Goal: Task Accomplishment & Management: Manage account settings

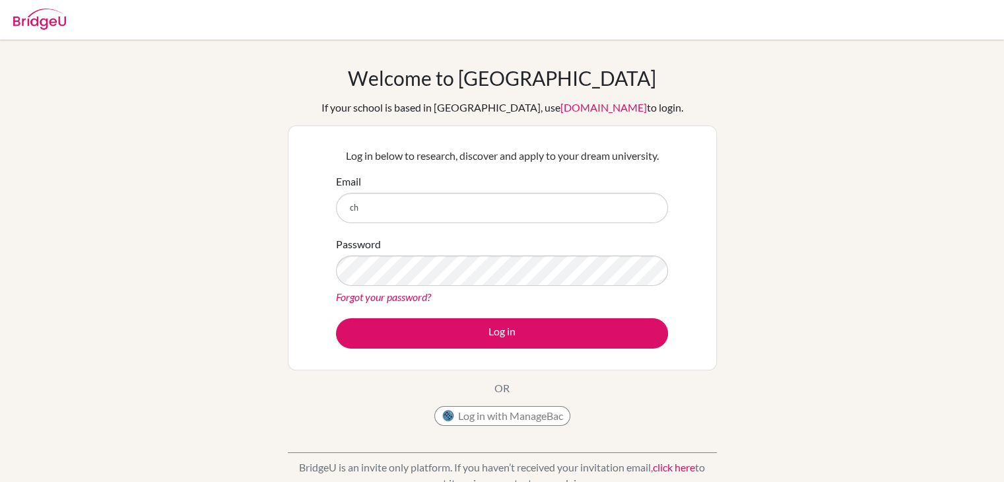
type input "c"
type input "j"
click at [567, 209] on input "g" at bounding box center [502, 208] width 332 height 30
type input "[EMAIL_ADDRESS][DOMAIN_NAME]"
click at [470, 289] on div "Forgot your password?" at bounding box center [502, 297] width 332 height 16
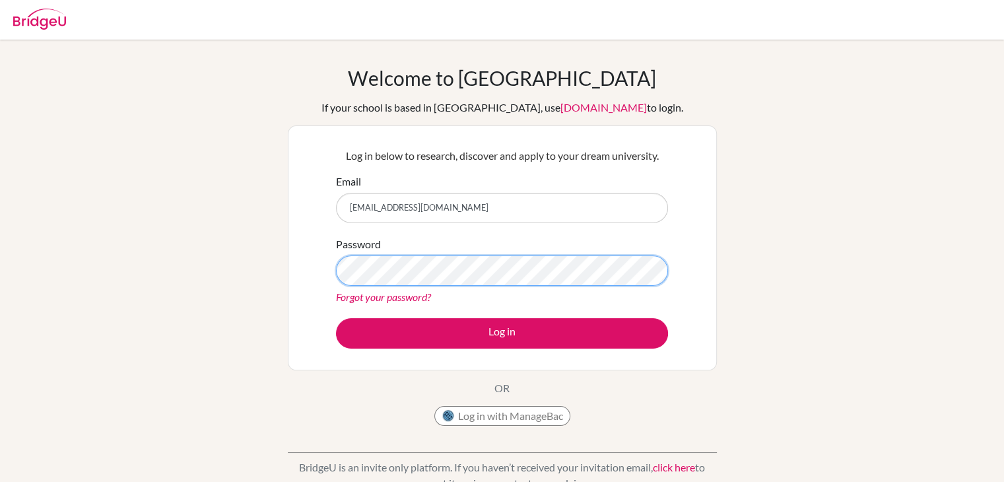
scroll to position [222, 0]
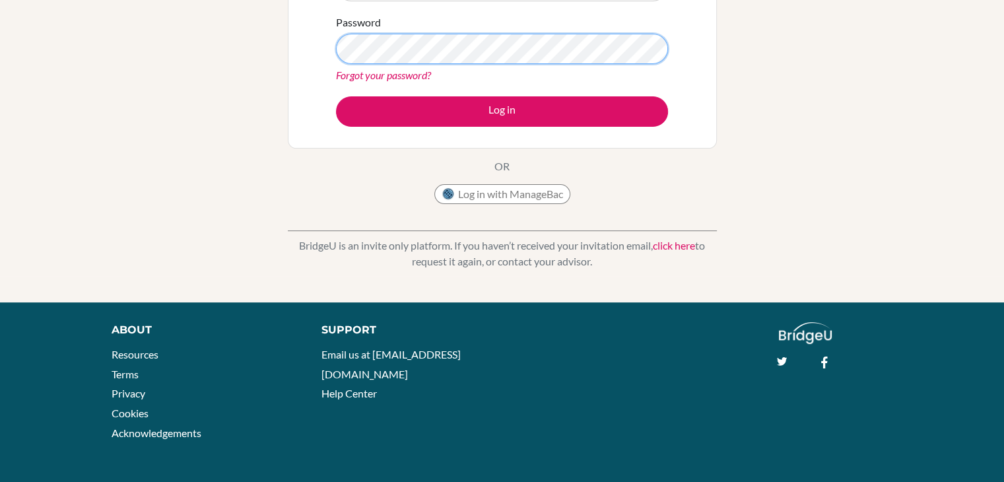
click at [336, 96] on button "Log in" at bounding box center [502, 111] width 332 height 30
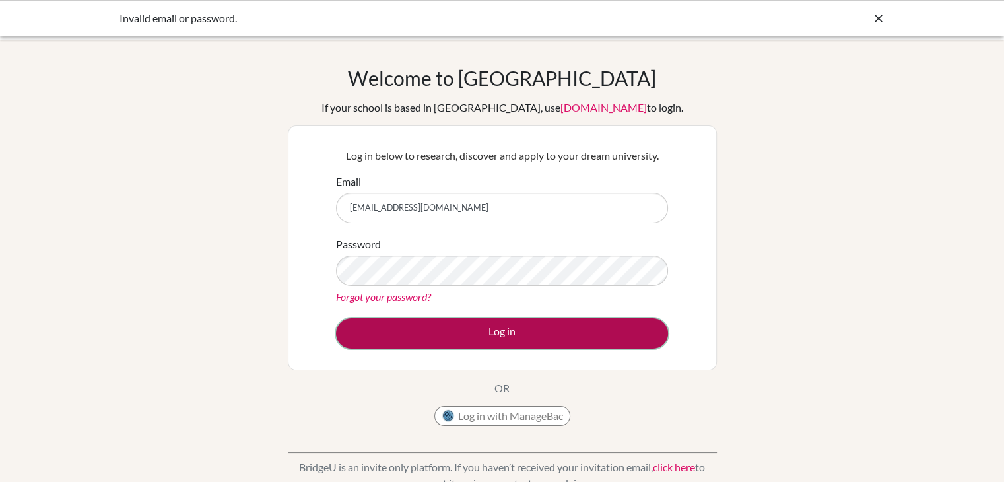
click at [470, 324] on button "Log in" at bounding box center [502, 333] width 332 height 30
click at [505, 326] on button "Log in" at bounding box center [502, 333] width 332 height 30
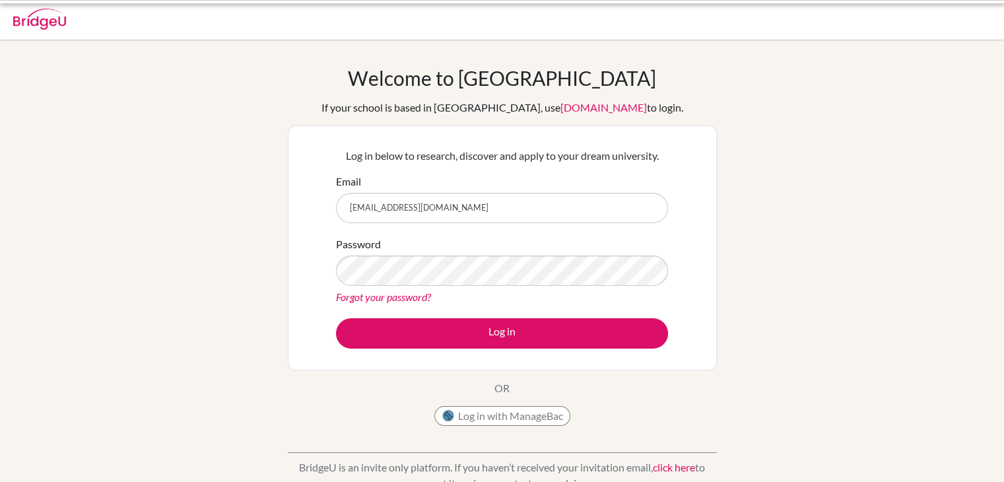
click at [569, 347] on button "Log in" at bounding box center [502, 333] width 332 height 30
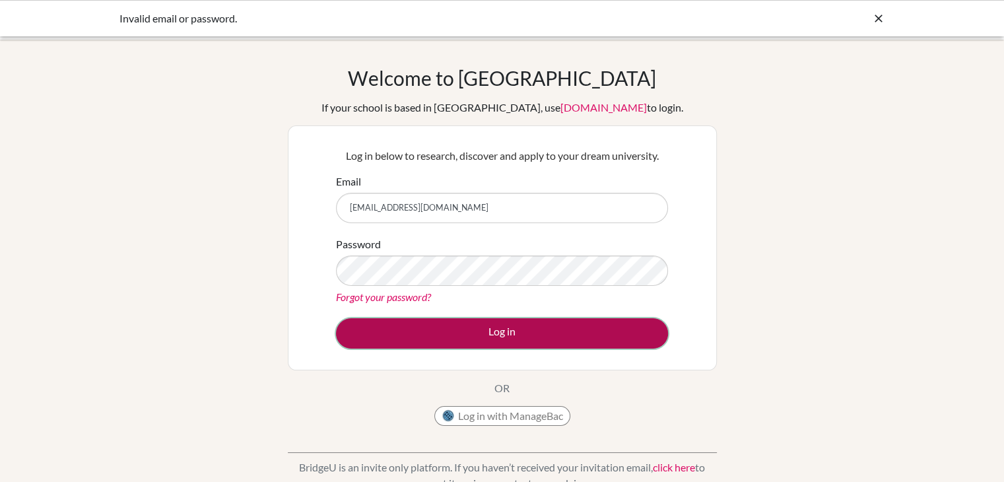
click at [514, 330] on button "Log in" at bounding box center [502, 333] width 332 height 30
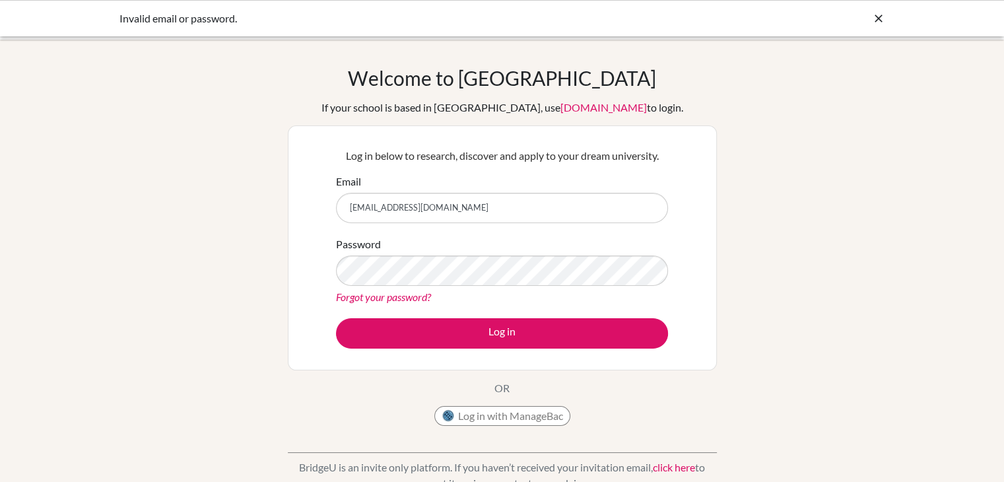
click at [505, 286] on div "Password Forgot your password?" at bounding box center [502, 270] width 332 height 69
drag, startPoint x: 495, startPoint y: 201, endPoint x: 151, endPoint y: 172, distance: 345.9
click at [126, 170] on div "Welcome to [GEOGRAPHIC_DATA] If your school is based in [GEOGRAPHIC_DATA], use …" at bounding box center [502, 282] width 1004 height 432
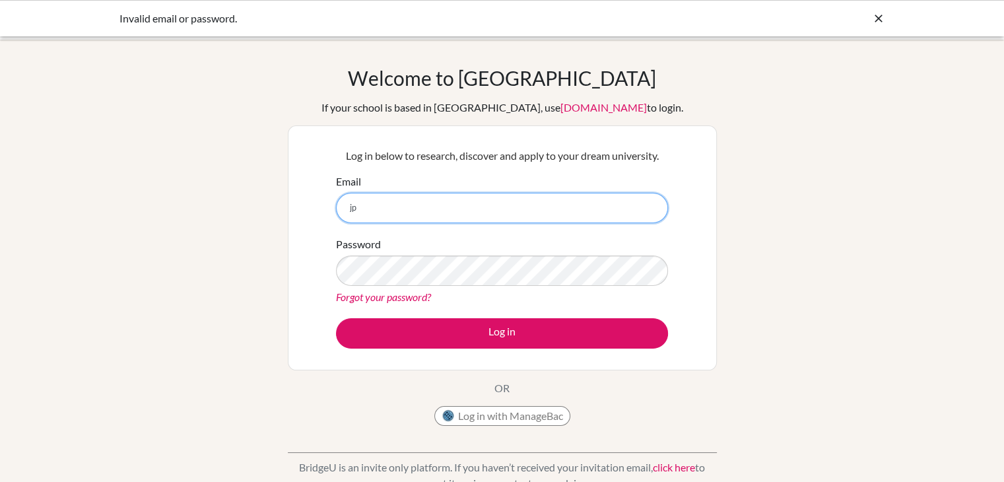
type input "[EMAIL_ADDRESS][DOMAIN_NAME]"
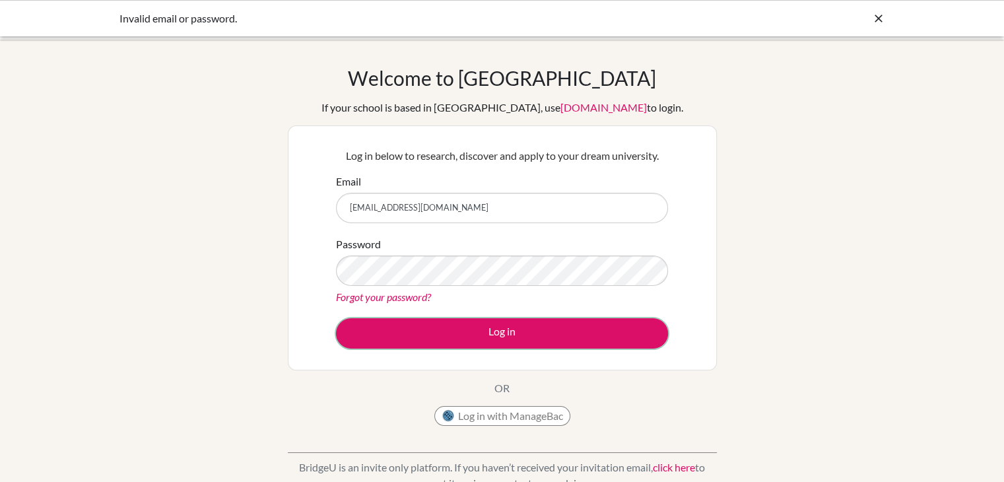
drag, startPoint x: 512, startPoint y: 324, endPoint x: 505, endPoint y: 313, distance: 13.2
click at [510, 317] on form "Email [EMAIL_ADDRESS][DOMAIN_NAME] Password Forgot your password? Log in" at bounding box center [502, 261] width 332 height 175
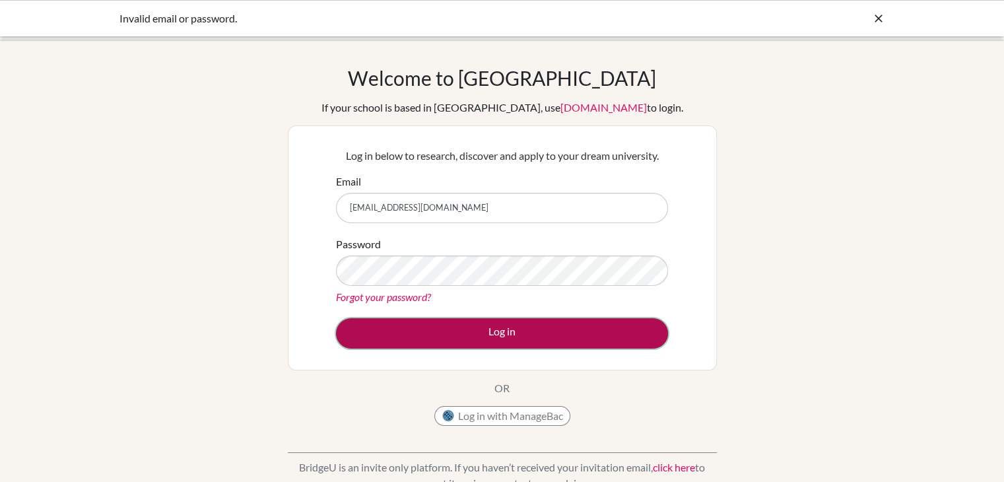
click at [510, 328] on button "Log in" at bounding box center [502, 333] width 332 height 30
click at [542, 325] on button "Log in" at bounding box center [502, 333] width 332 height 30
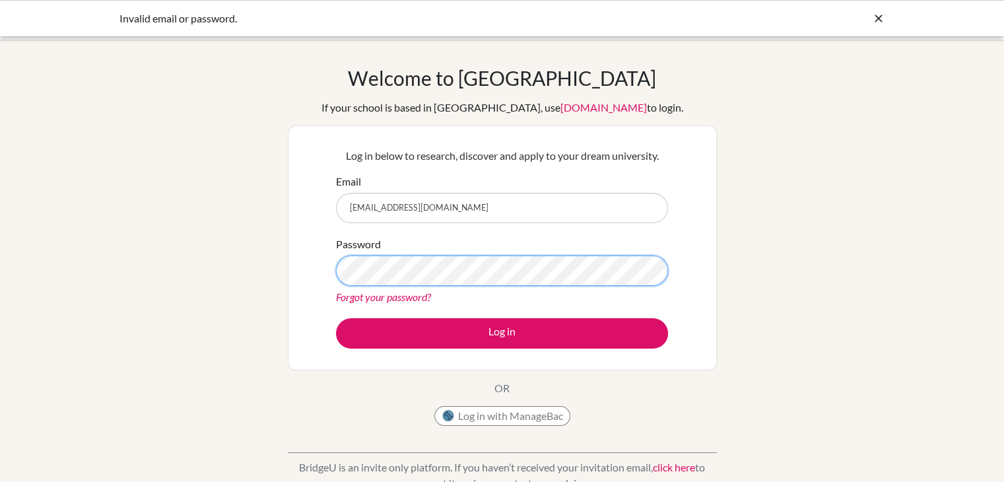
click at [388, 290] on div "Password Forgot your password?" at bounding box center [502, 270] width 332 height 69
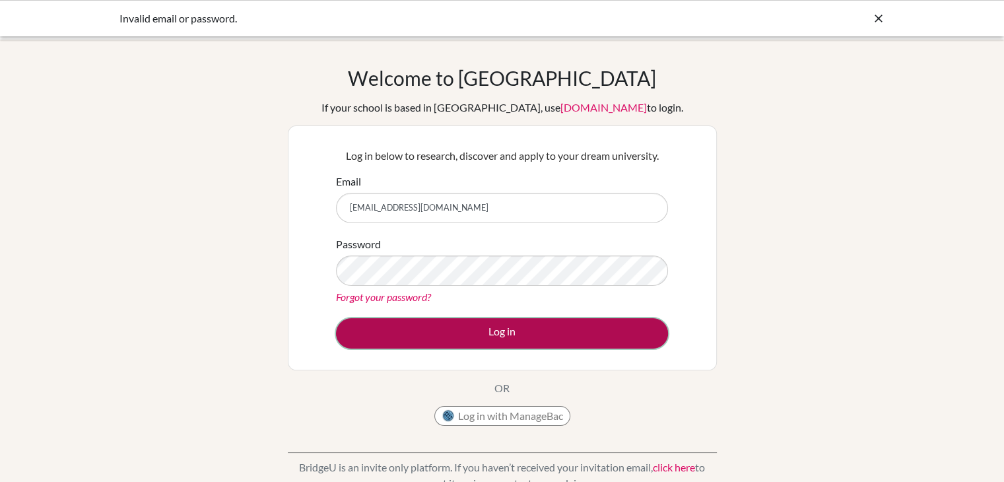
click at [460, 320] on button "Log in" at bounding box center [502, 333] width 332 height 30
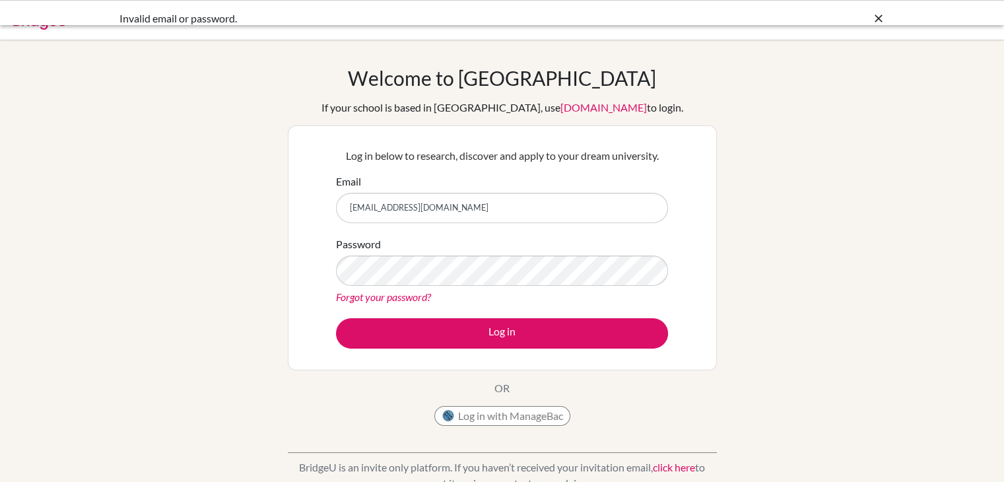
click at [439, 212] on input "[EMAIL_ADDRESS][DOMAIN_NAME]" at bounding box center [502, 208] width 332 height 30
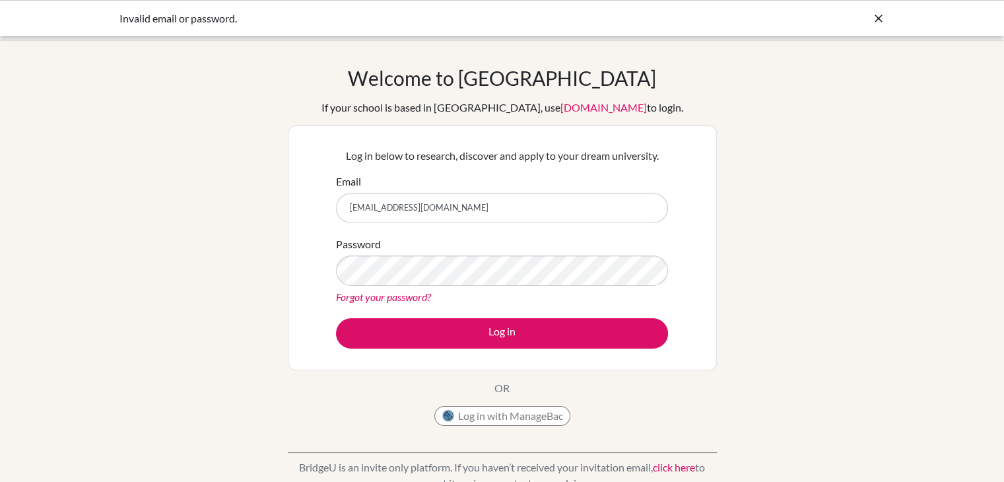
drag, startPoint x: 402, startPoint y: 180, endPoint x: 132, endPoint y: 167, distance: 270.4
click at [119, 171] on div "Welcome to [GEOGRAPHIC_DATA] If your school is based in [GEOGRAPHIC_DATA], use …" at bounding box center [502, 282] width 1004 height 432
type input "[EMAIL_ADDRESS][DOMAIN_NAME]"
click at [420, 289] on div "Forgot your password?" at bounding box center [502, 297] width 332 height 16
click at [419, 303] on div "Forgot your password?" at bounding box center [502, 297] width 332 height 16
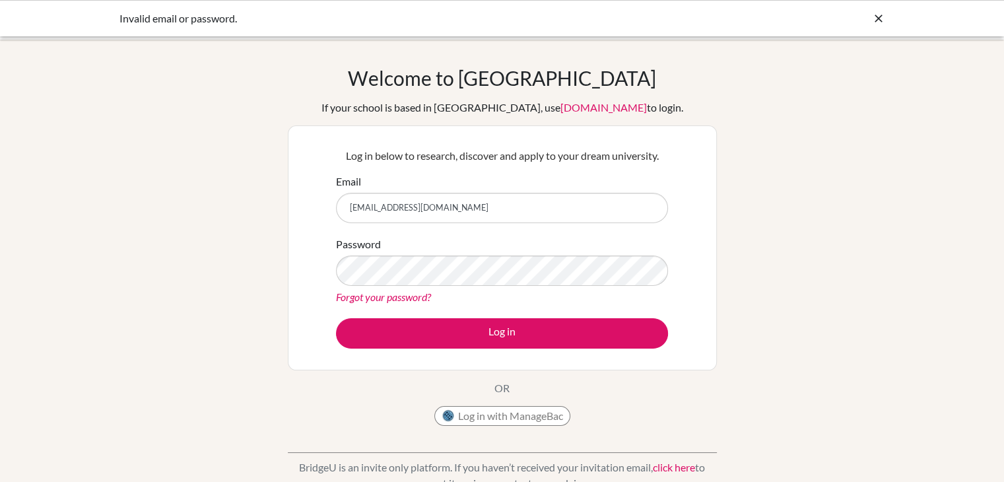
click at [418, 302] on link "Forgot your password?" at bounding box center [383, 297] width 95 height 13
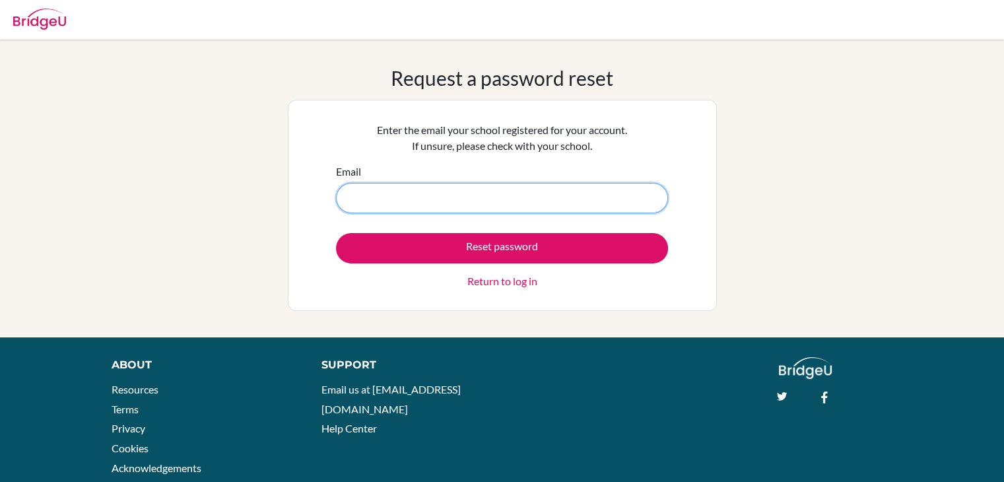
click at [405, 191] on input "Email" at bounding box center [502, 198] width 332 height 30
type input "[EMAIL_ADDRESS][DOMAIN_NAME]"
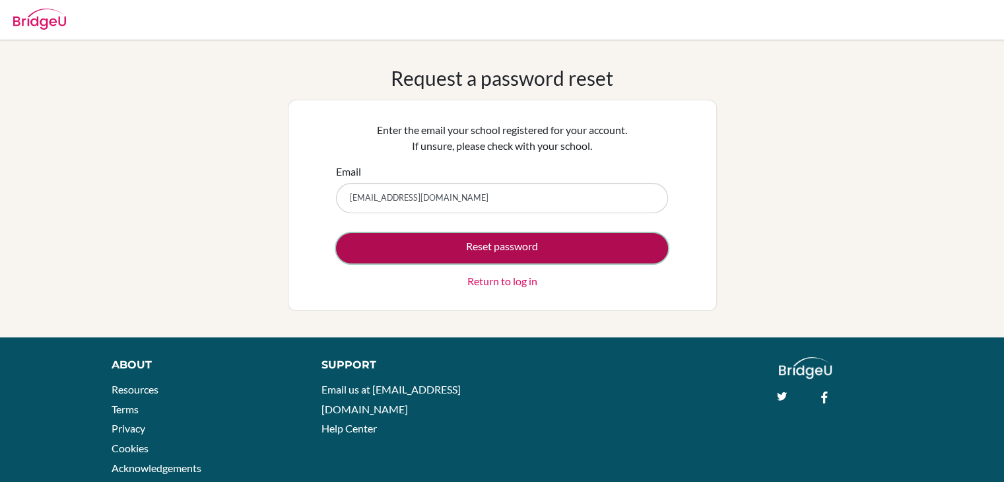
click at [448, 242] on button "Reset password" at bounding box center [502, 248] width 332 height 30
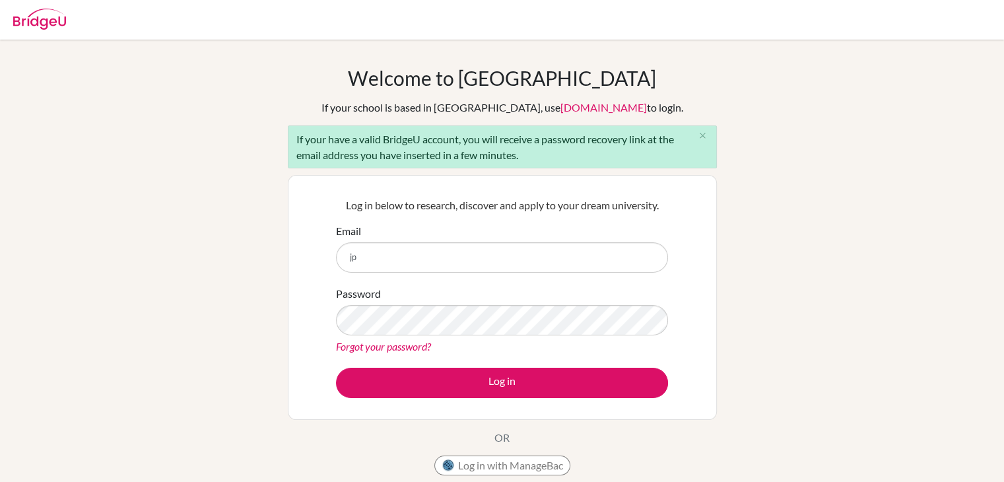
type input "j"
type input "[EMAIL_ADDRESS][DOMAIN_NAME]"
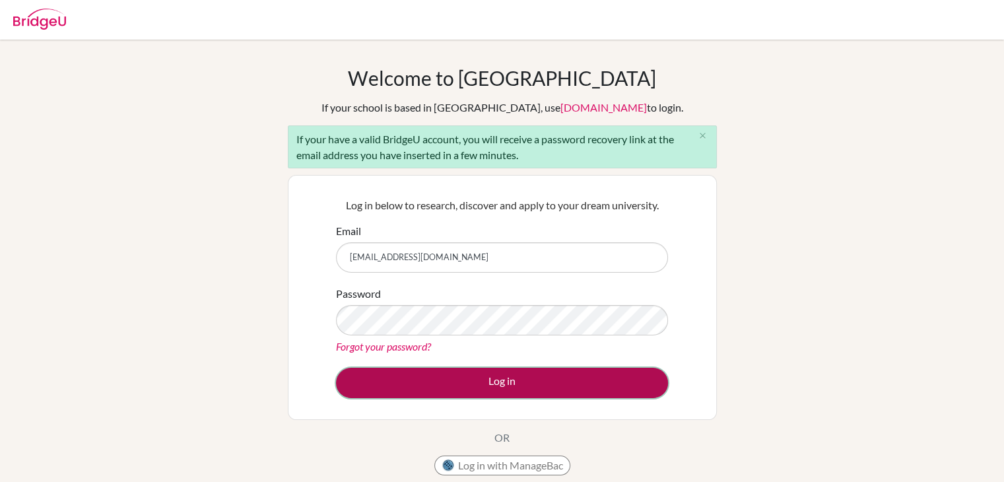
click at [502, 370] on button "Log in" at bounding box center [502, 383] width 332 height 30
